Goal: Communication & Community: Share content

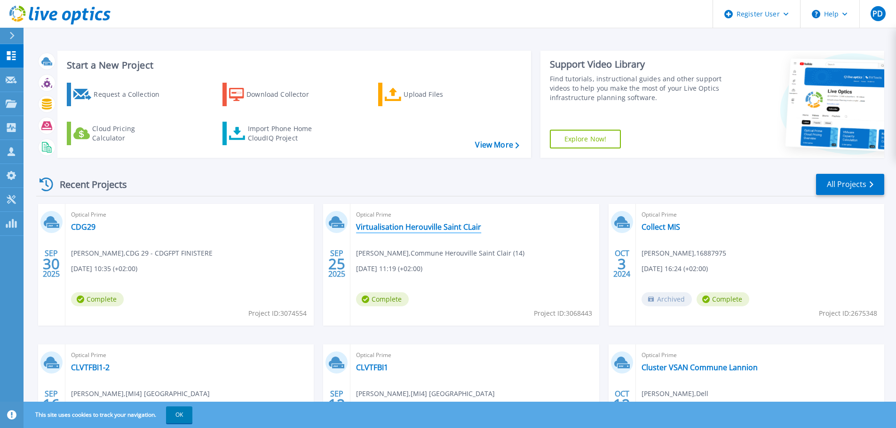
click at [453, 229] on link "Virtualisation Herouville Saint CLair" at bounding box center [418, 226] width 125 height 9
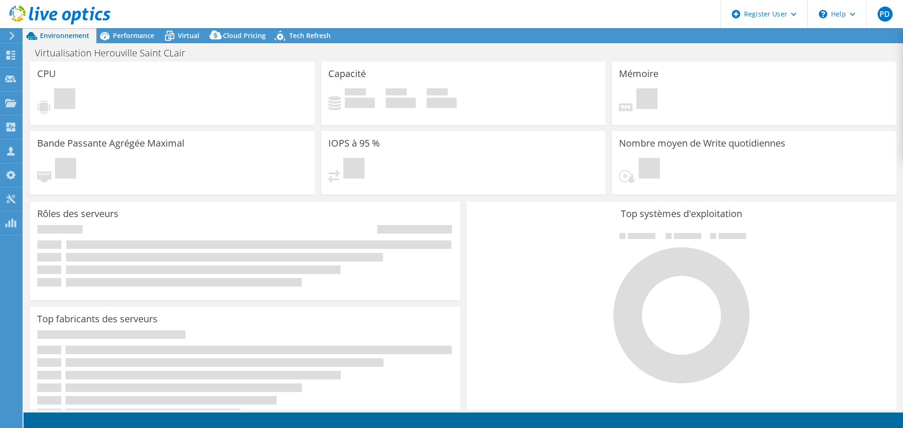
select select "USD"
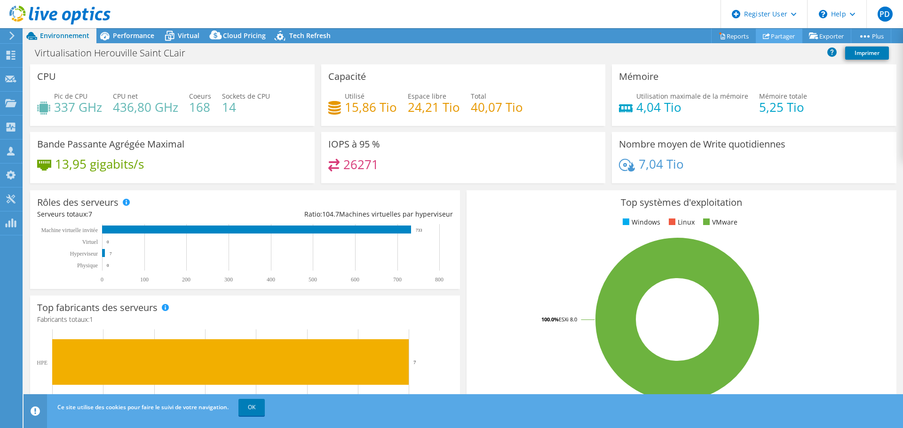
click at [777, 38] on link "Partager" at bounding box center [779, 36] width 47 height 15
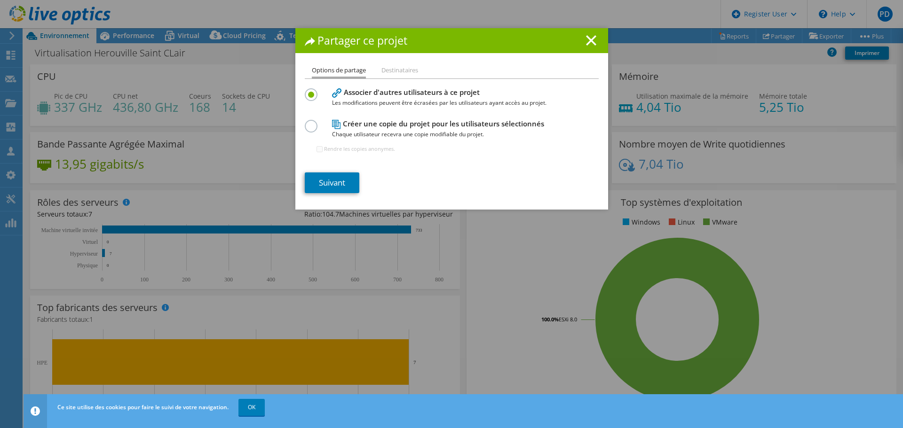
click at [386, 66] on li "Destinataires" at bounding box center [399, 71] width 37 height 12
click at [395, 71] on li "Destinataires" at bounding box center [399, 71] width 37 height 12
click at [335, 188] on link "Suivant" at bounding box center [332, 183] width 55 height 21
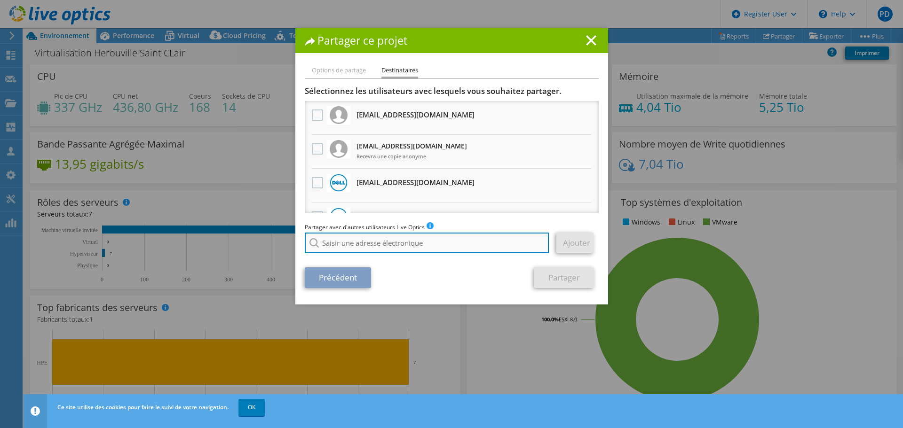
click at [395, 244] on input "search" at bounding box center [427, 243] width 245 height 21
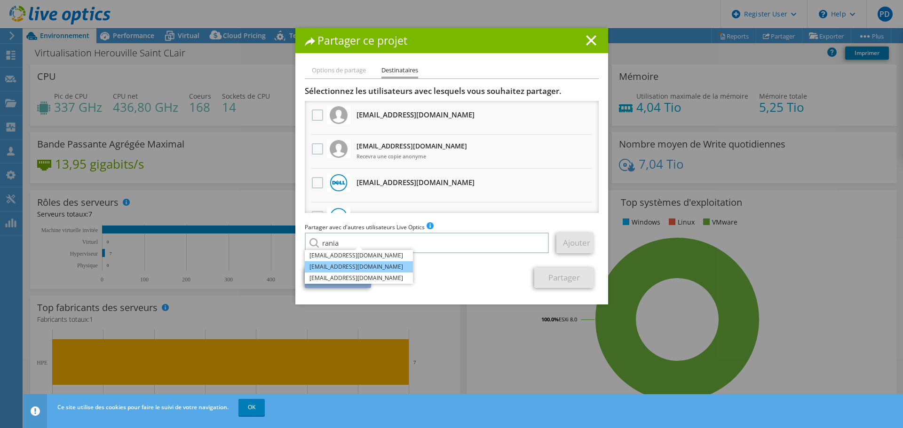
click at [349, 267] on li "Rania.Ayed@dell.com" at bounding box center [359, 266] width 108 height 11
type input "Rania.Ayed@dell.com"
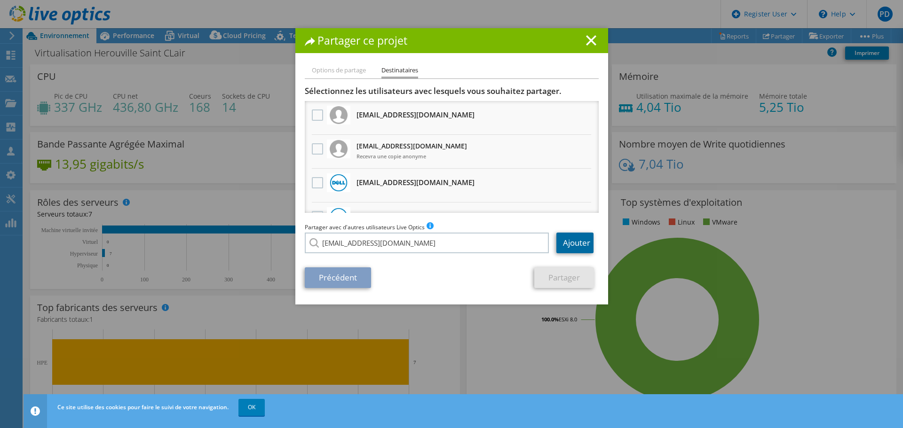
click at [560, 241] on link "Ajouter" at bounding box center [574, 243] width 37 height 21
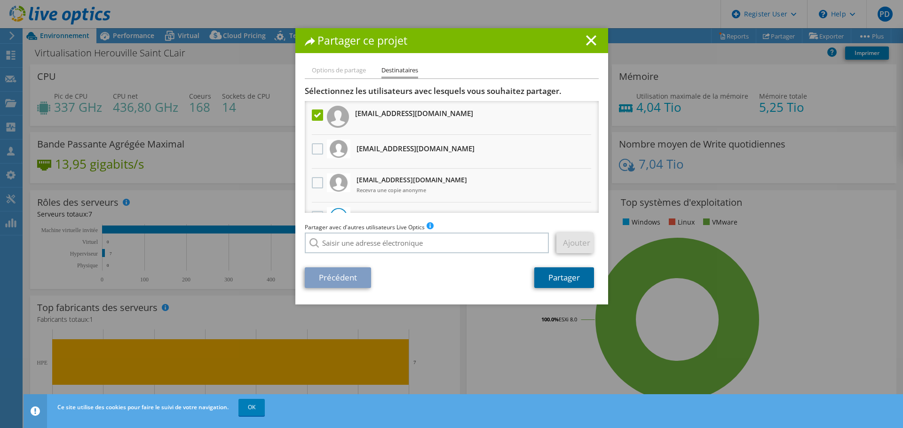
click at [572, 281] on link "Partager" at bounding box center [564, 278] width 60 height 21
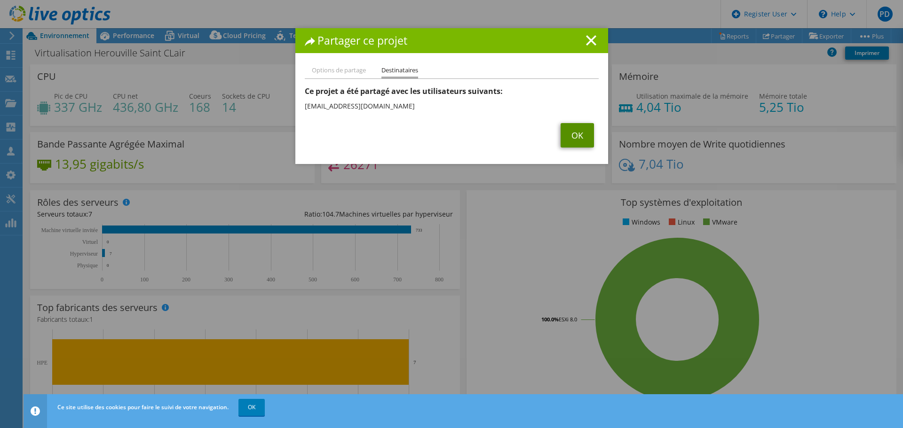
click at [570, 139] on link "OK" at bounding box center [577, 135] width 33 height 24
